Goal: Communication & Community: Answer question/provide support

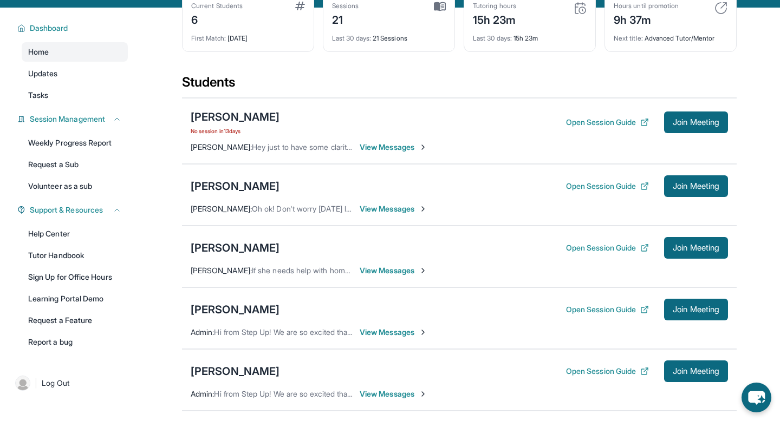
scroll to position [63, 0]
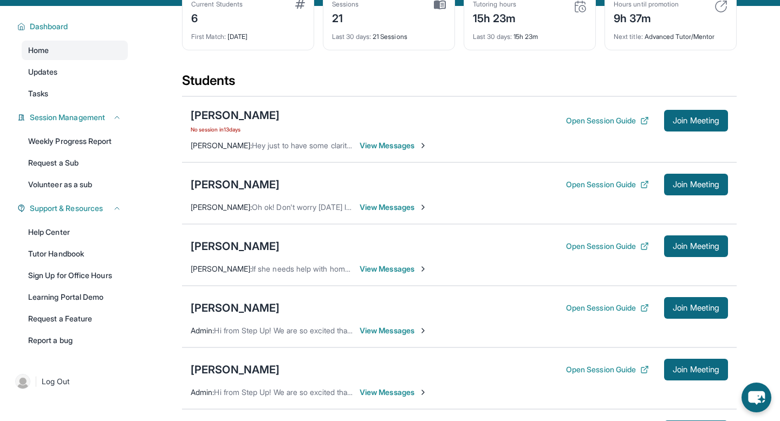
click at [228, 134] on span "No session in 13 days" at bounding box center [235, 129] width 89 height 9
click at [267, 123] on div "[PERSON_NAME]" at bounding box center [235, 115] width 89 height 15
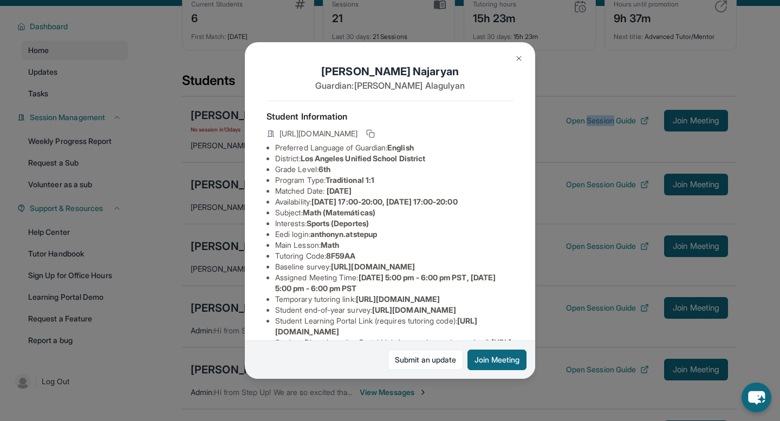
scroll to position [140, 0]
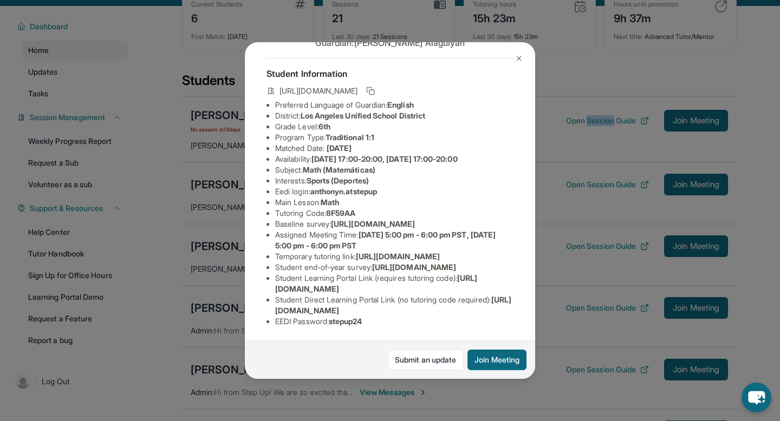
click at [386, 61] on img at bounding box center [519, 58] width 9 height 9
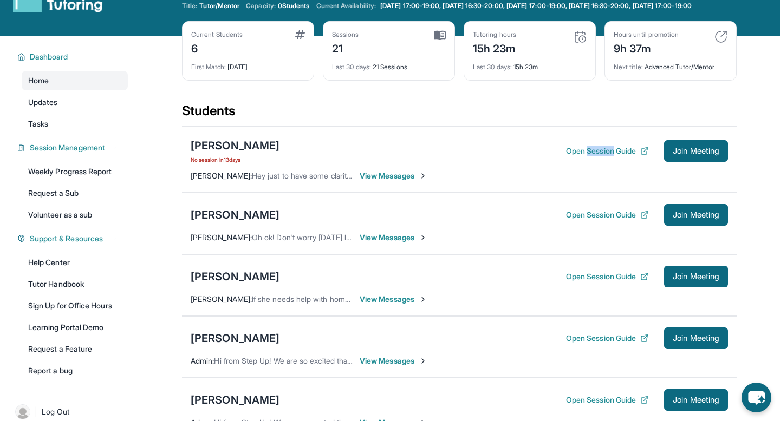
scroll to position [0, 0]
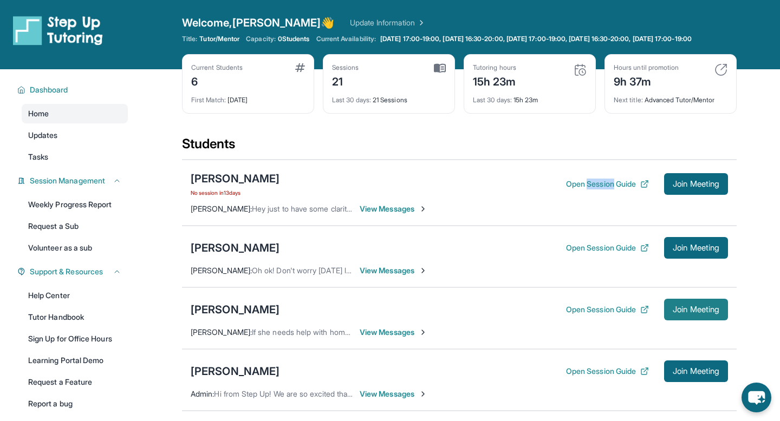
click at [386, 321] on button "Join Meeting" at bounding box center [696, 310] width 64 height 22
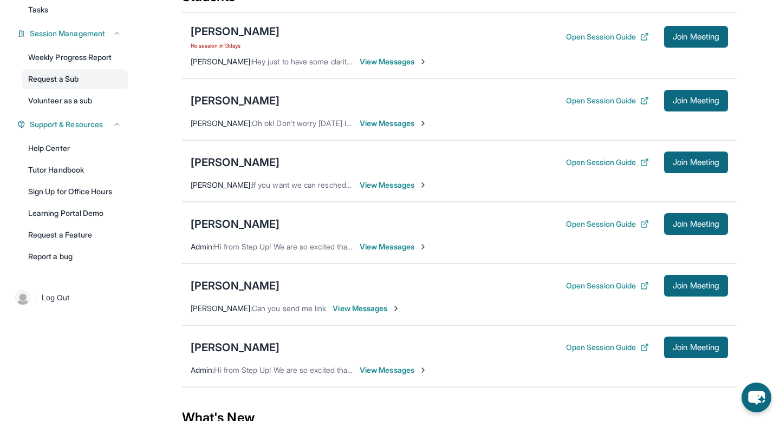
scroll to position [163, 0]
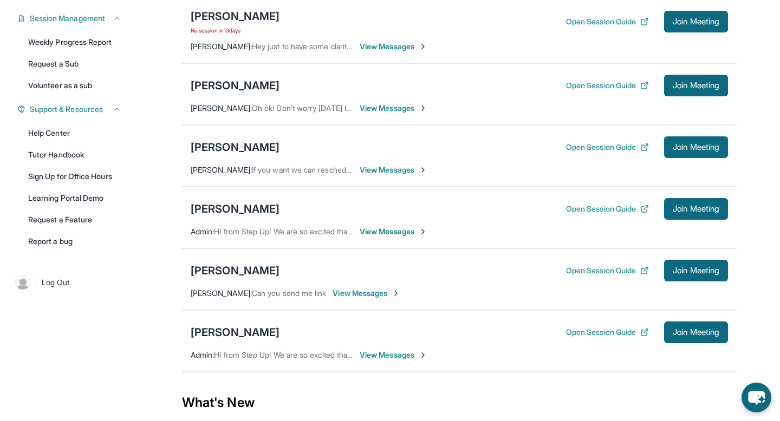
click at [382, 299] on span "View Messages" at bounding box center [367, 293] width 68 height 11
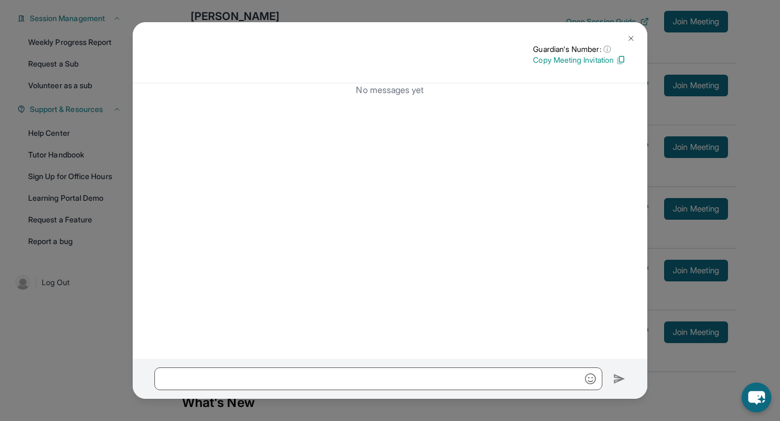
click at [386, 59] on p "Copy Meeting Invitation" at bounding box center [579, 60] width 93 height 11
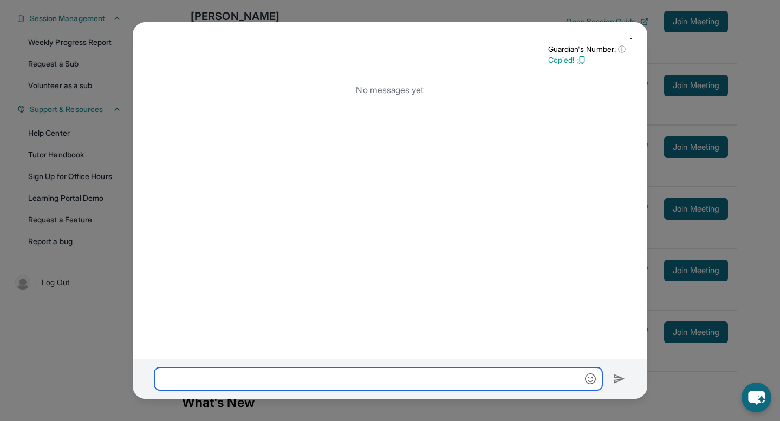
click at [369, 364] on input "text" at bounding box center [378, 379] width 448 height 23
paste input "**********"
type input "**********"
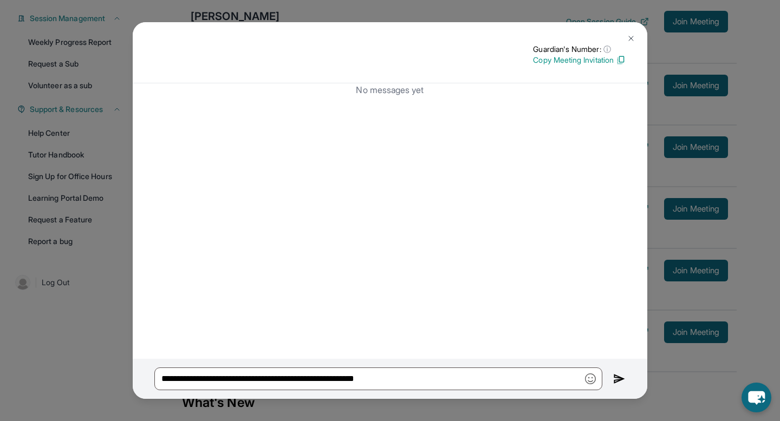
click at [386, 364] on img at bounding box center [619, 379] width 12 height 13
click at [386, 39] on img at bounding box center [631, 38] width 9 height 9
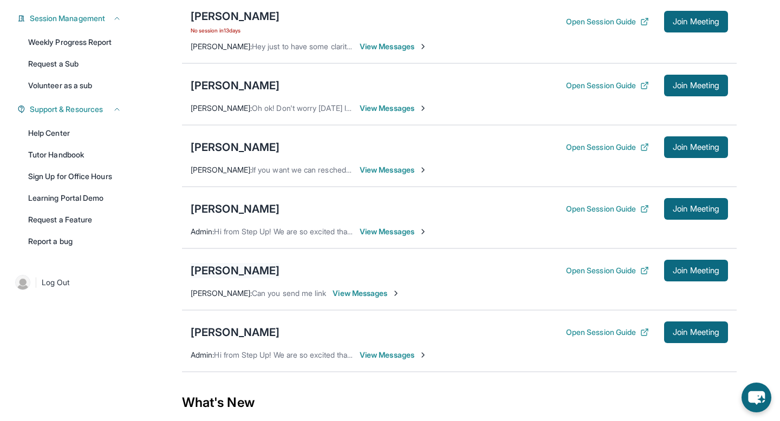
click at [234, 278] on div "[PERSON_NAME]" at bounding box center [235, 270] width 89 height 15
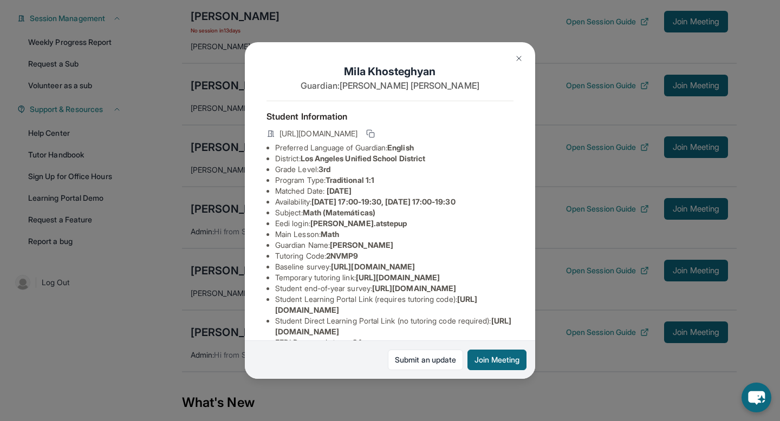
scroll to position [118, 0]
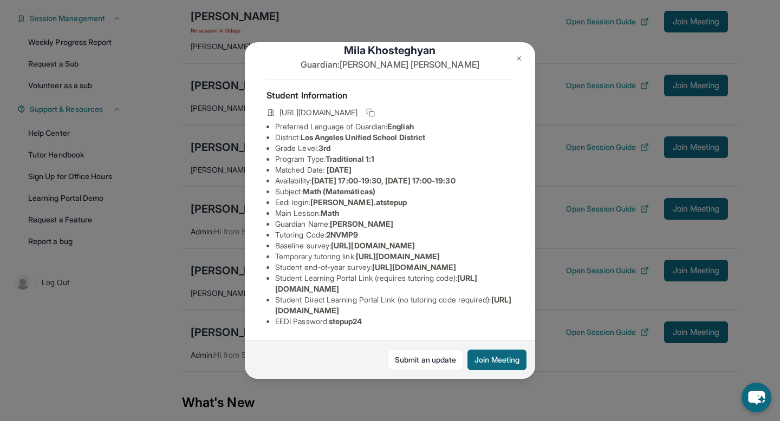
drag, startPoint x: 277, startPoint y: 311, endPoint x: 498, endPoint y: 316, distance: 220.5
click at [386, 316] on ul "Preferred Language of Guardian: English District: Los Angeles Unified School Di…" at bounding box center [390, 224] width 247 height 206
click at [275, 308] on span "https://student-portal.stepuptutoring.org/student/2NVMP9" at bounding box center [393, 305] width 236 height 20
drag, startPoint x: 275, startPoint y: 308, endPoint x: 497, endPoint y: 310, distance: 222.1
click at [386, 310] on span "https://student-portal.stepuptutoring.org/student/2NVMP9" at bounding box center [393, 305] width 236 height 20
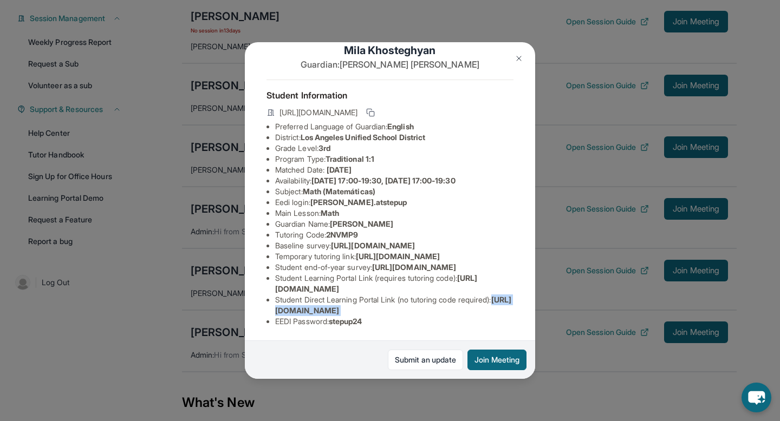
copy span "https://student-portal.stepuptutoring.org/student/2NVMP9"
click at [386, 317] on div "Mila Khosteghyan Guardian: Varduhi Hovhannisyan Student Information https://stu…" at bounding box center [390, 210] width 780 height 421
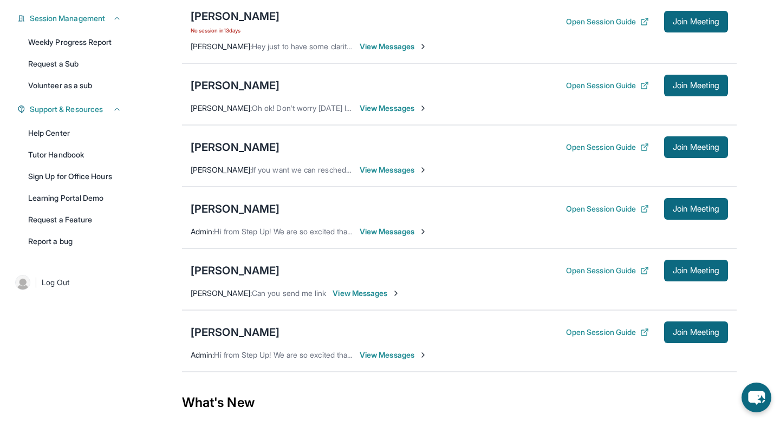
click at [386, 299] on span "View Messages" at bounding box center [367, 293] width 68 height 11
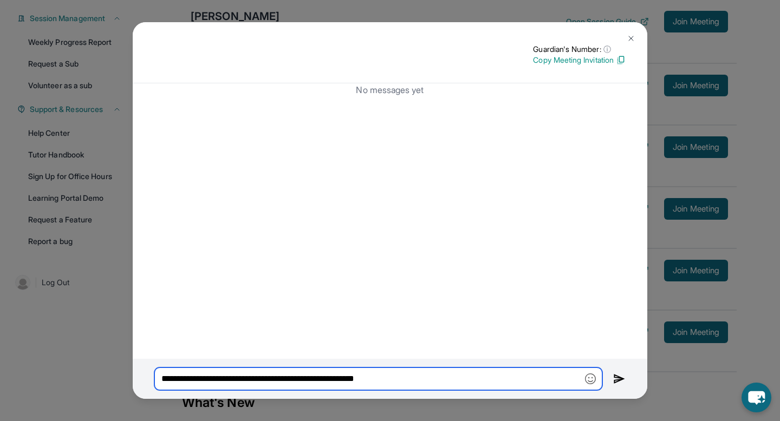
click at [386, 364] on input "**********" at bounding box center [378, 379] width 448 height 23
paste input "text"
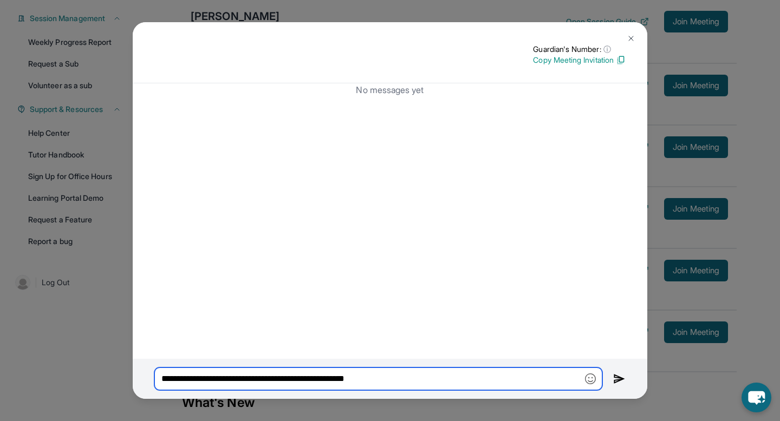
type input "**********"
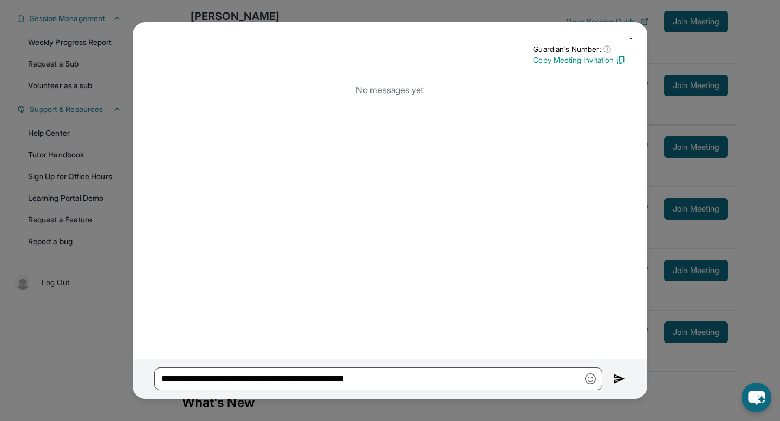
click at [386, 364] on img at bounding box center [619, 379] width 12 height 13
click at [386, 38] on img at bounding box center [631, 38] width 9 height 9
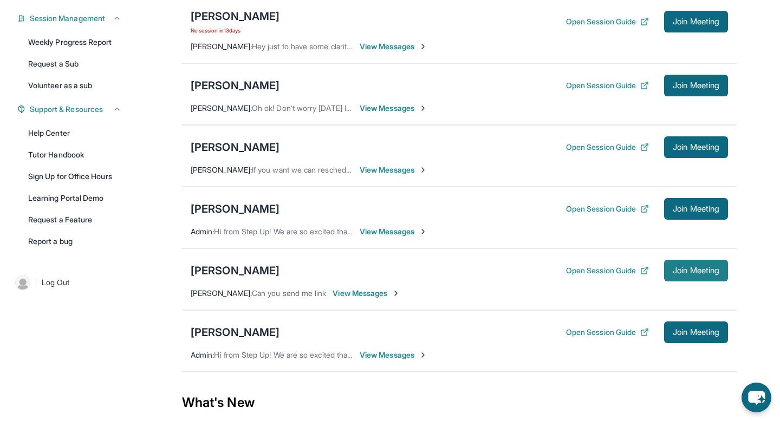
click at [386, 274] on span "Join Meeting" at bounding box center [696, 271] width 47 height 7
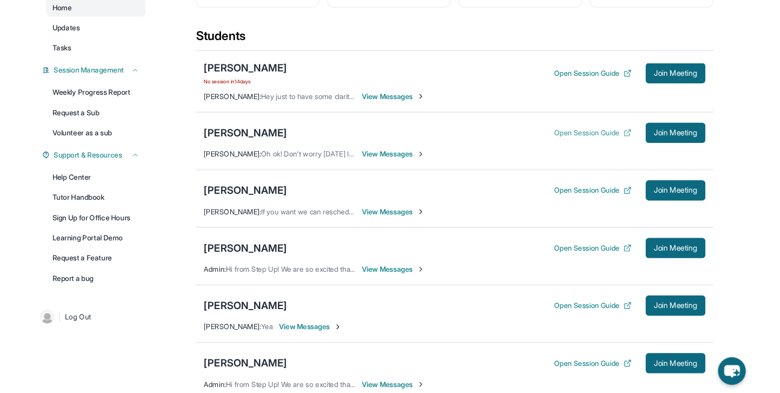
scroll to position [108, 0]
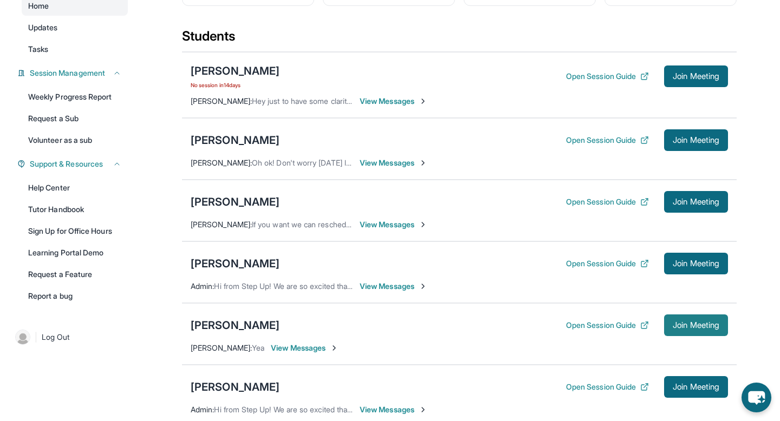
click at [685, 325] on button "Join Meeting" at bounding box center [696, 326] width 64 height 22
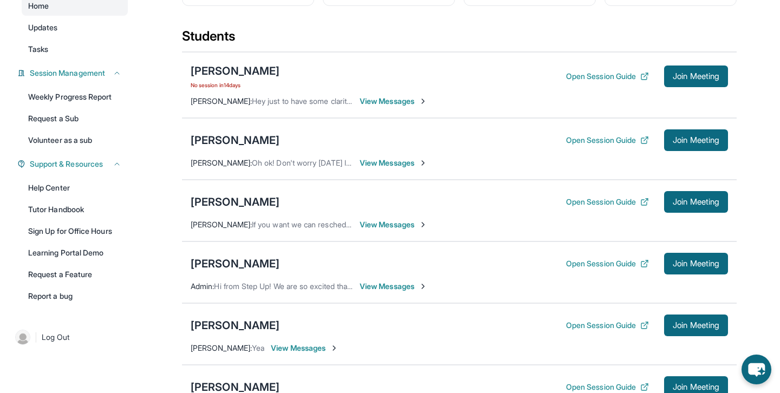
scroll to position [144, 0]
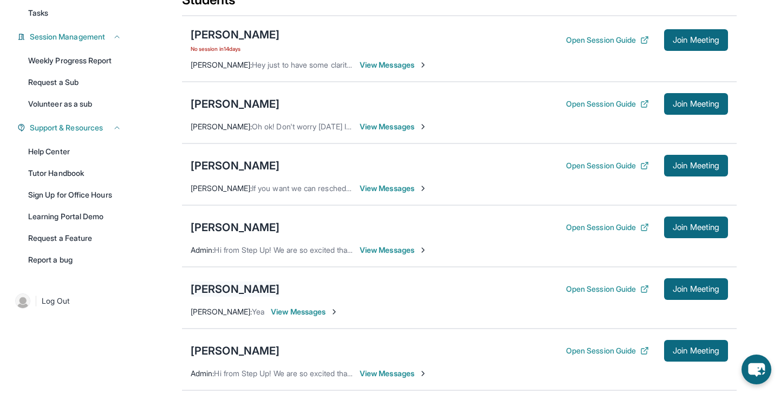
click at [264, 297] on div "[PERSON_NAME]" at bounding box center [235, 289] width 89 height 15
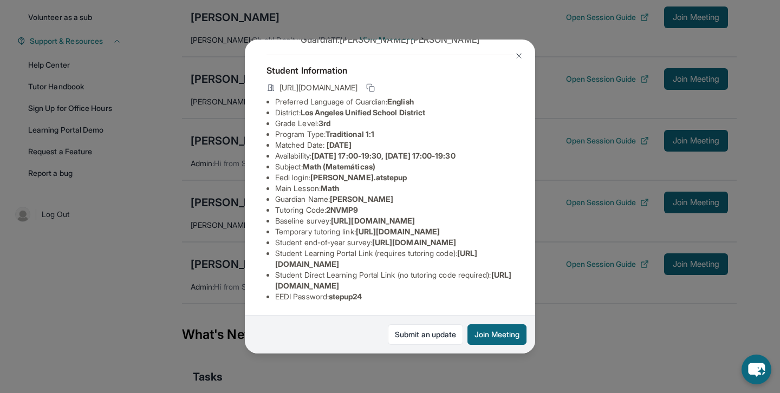
scroll to position [231, 0]
drag, startPoint x: 275, startPoint y: 287, endPoint x: 498, endPoint y: 285, distance: 223.2
click at [498, 285] on span "https://student-portal.stepuptutoring.org/student/2NVMP9" at bounding box center [393, 280] width 236 height 20
copy span "https://student-portal.stepuptutoring.org/student/2NVMP9"
